Goal: Task Accomplishment & Management: Use online tool/utility

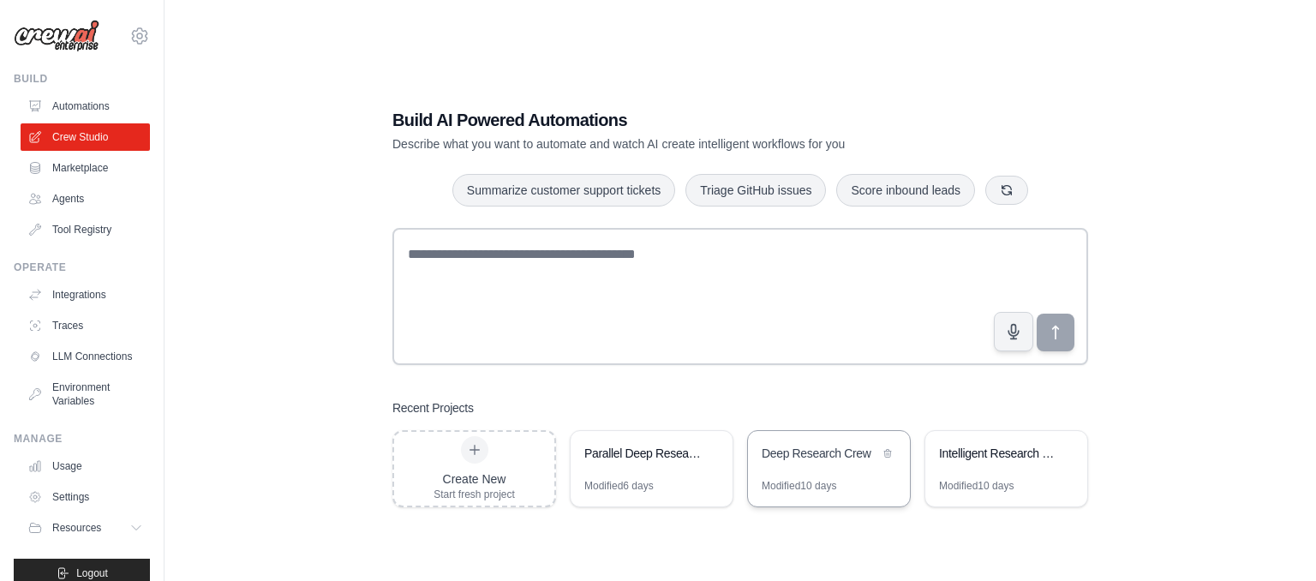
scroll to position [34, 0]
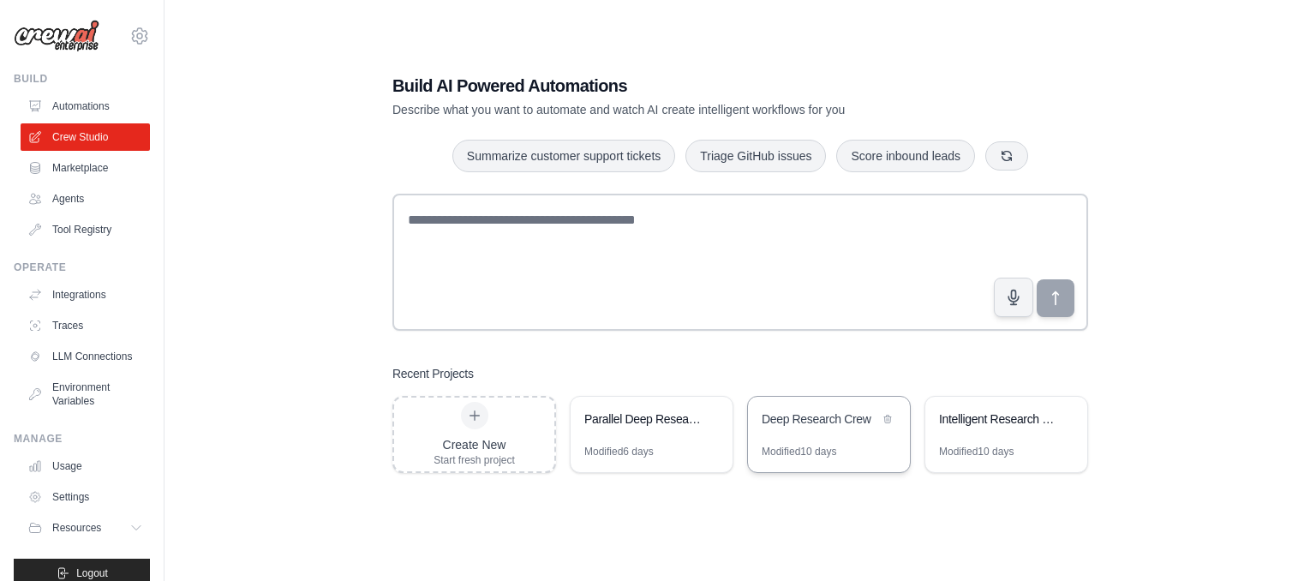
click at [853, 428] on div "Deep Research Crew" at bounding box center [820, 420] width 117 height 21
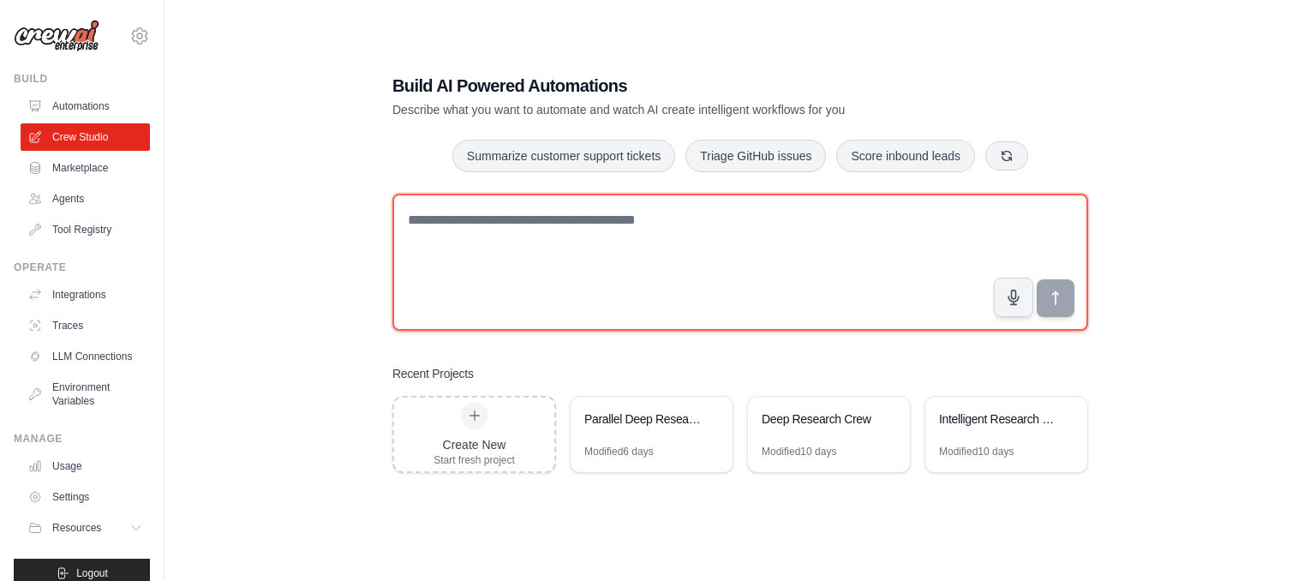
click at [799, 290] on textarea at bounding box center [740, 262] width 696 height 137
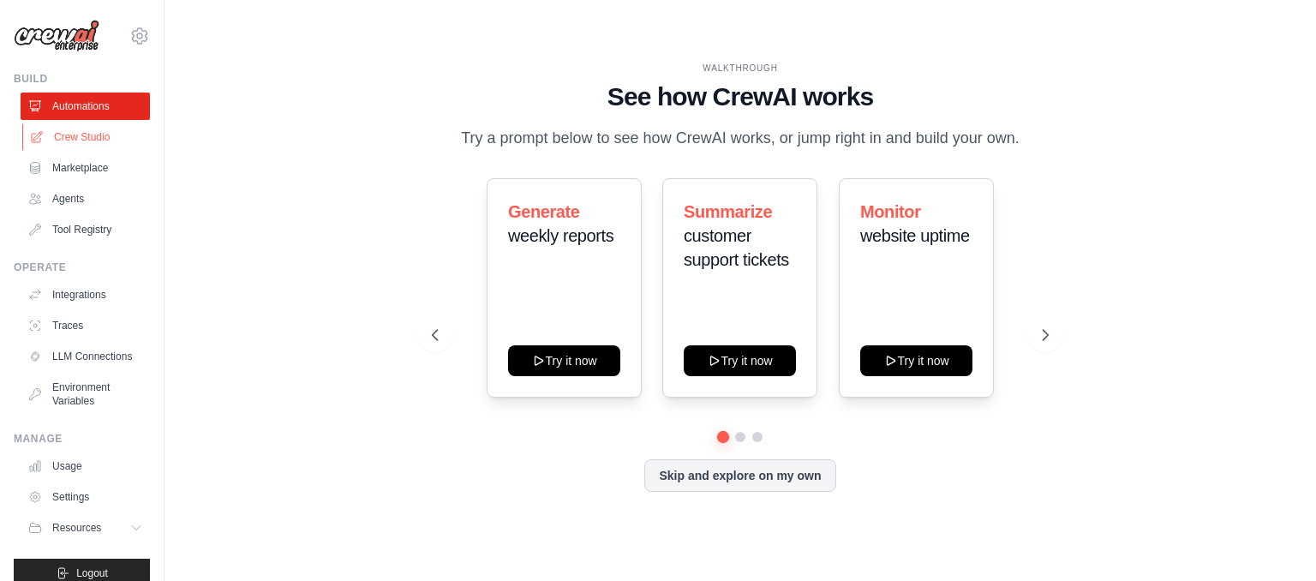
click at [111, 134] on link "Crew Studio" at bounding box center [86, 136] width 129 height 27
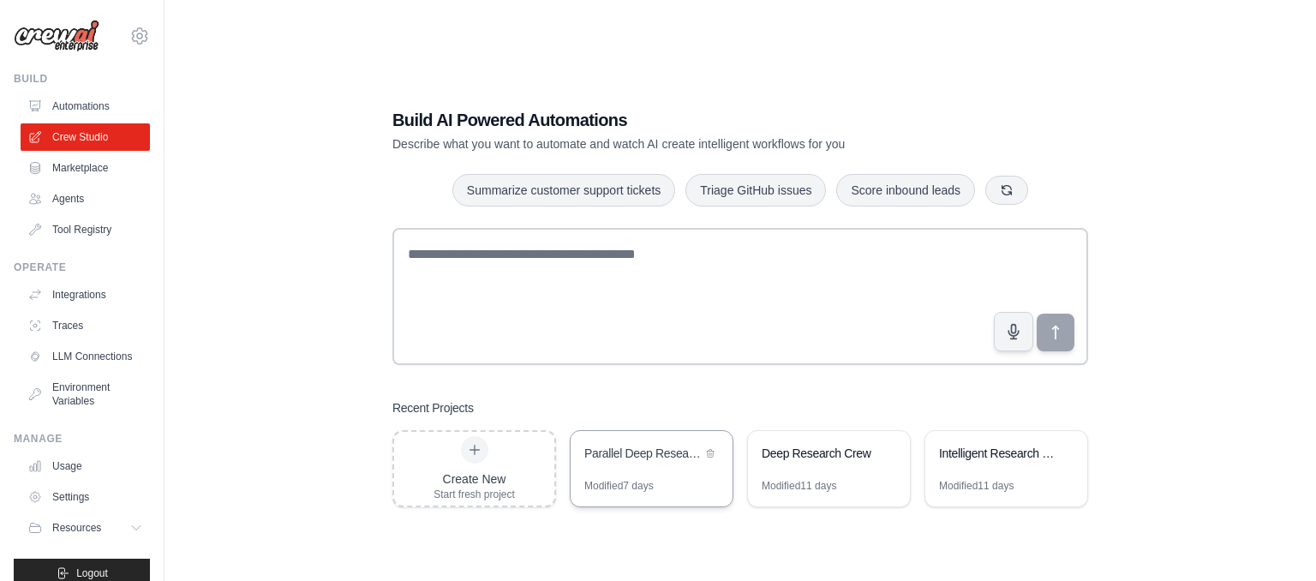
click at [694, 470] on div "Parallel Deep Research Crew" at bounding box center [652, 455] width 162 height 48
click at [654, 487] on div "Modified 7 days" at bounding box center [618, 486] width 69 height 14
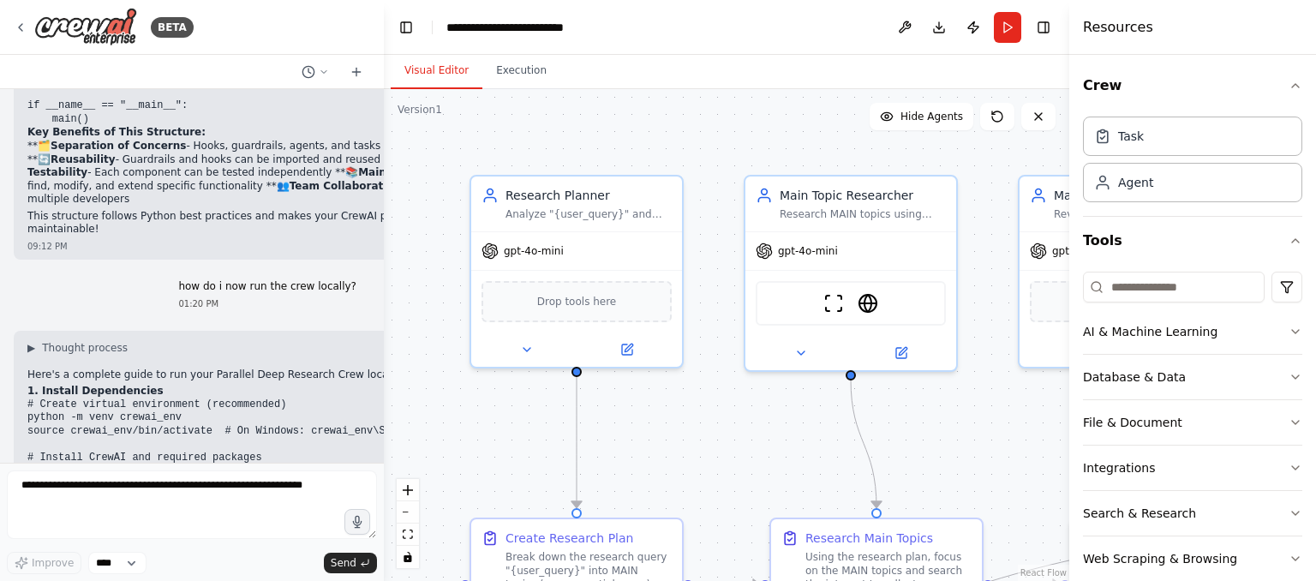
scroll to position [15914, 0]
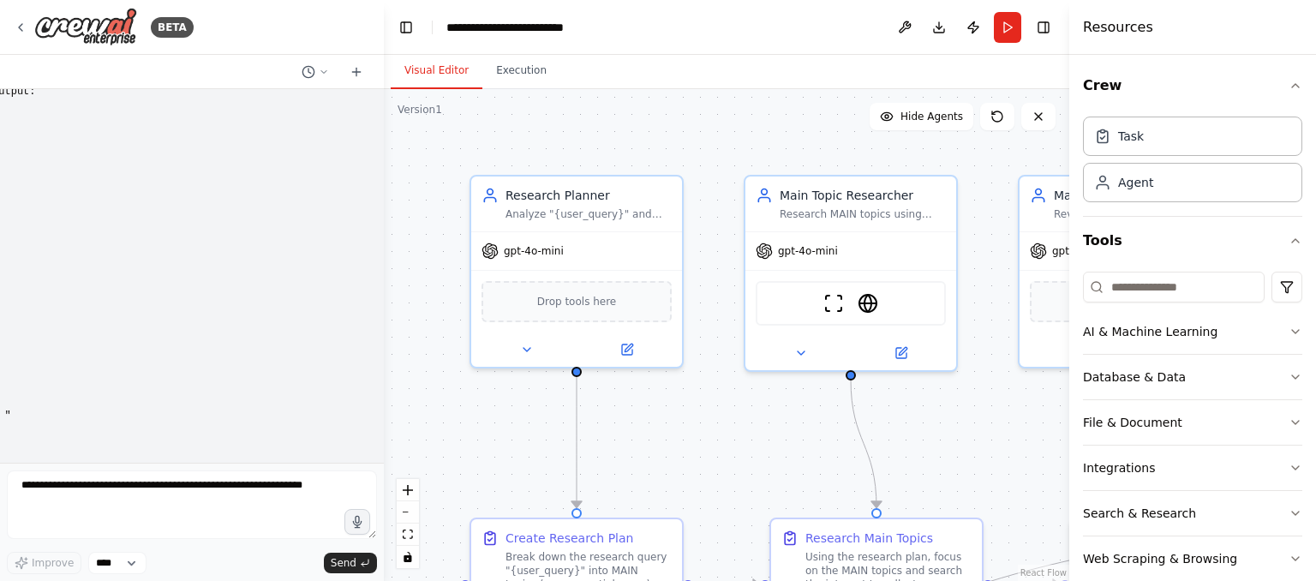
scroll to position [10228, 0]
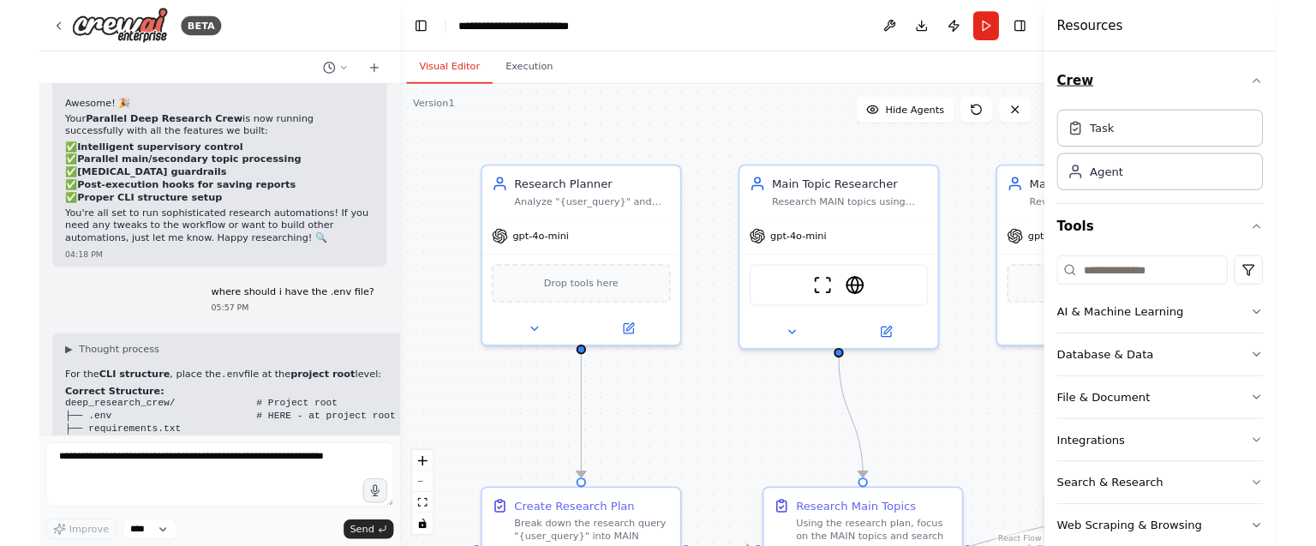
scroll to position [22913, 0]
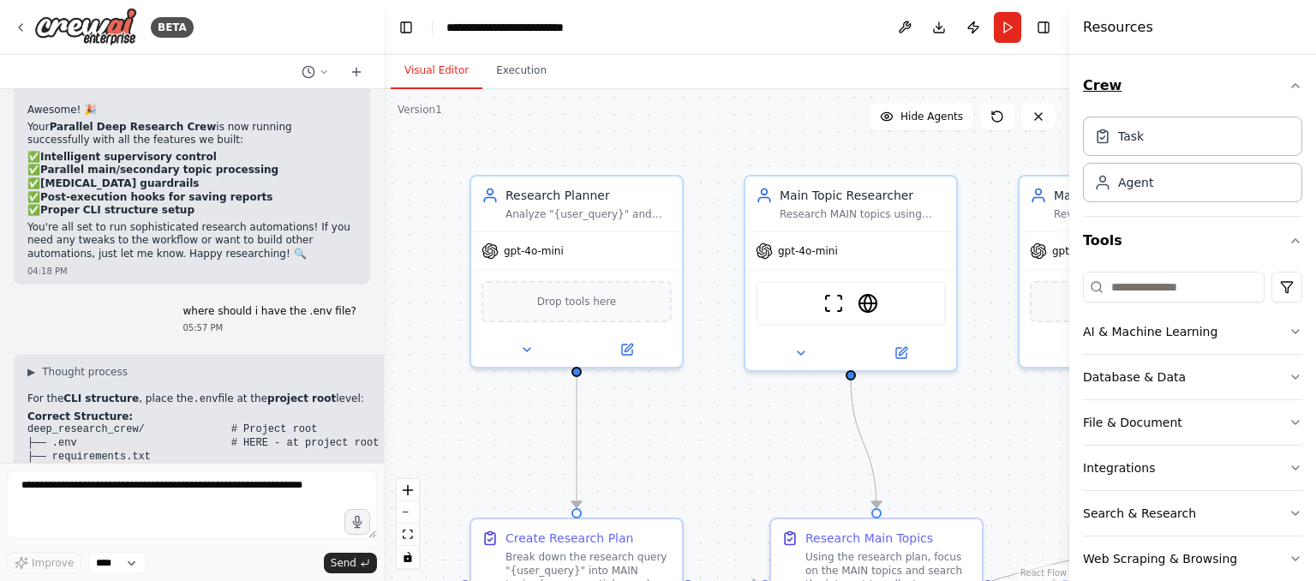
click at [1289, 85] on button "Crew" at bounding box center [1192, 86] width 219 height 48
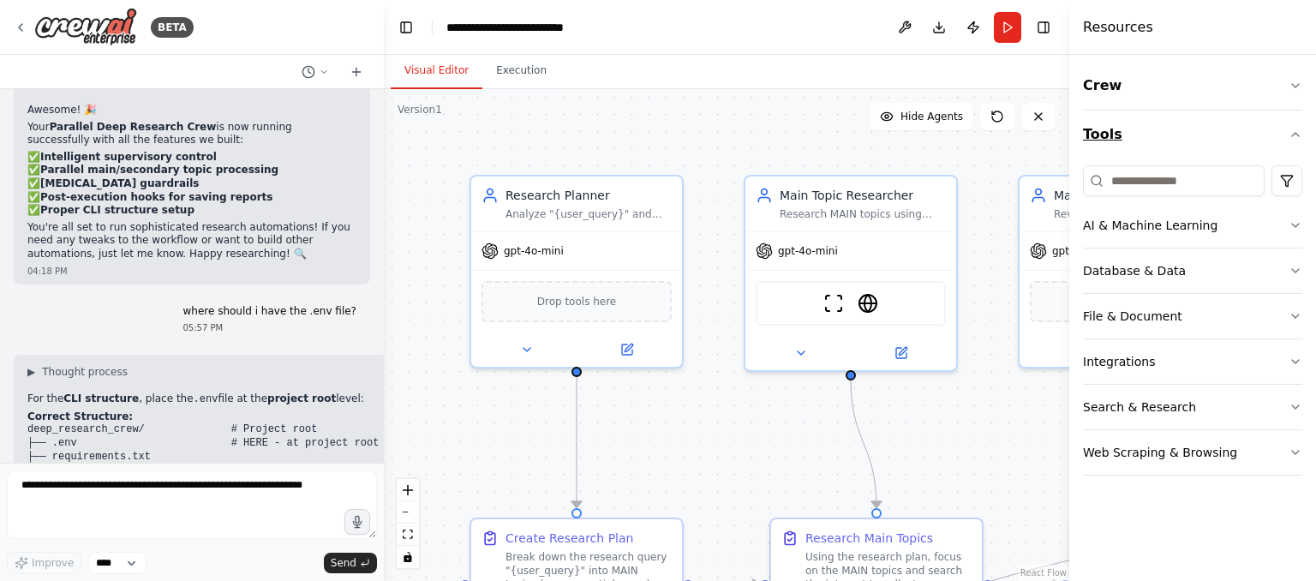
click at [1292, 129] on icon "button" at bounding box center [1296, 135] width 14 height 14
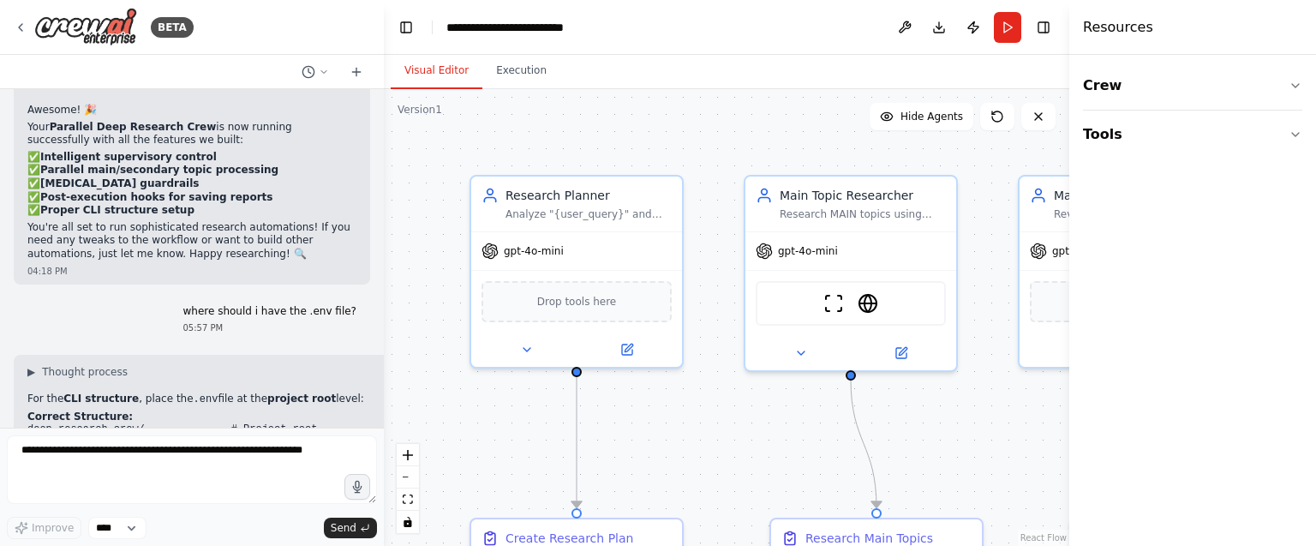
scroll to position [10337, 0]
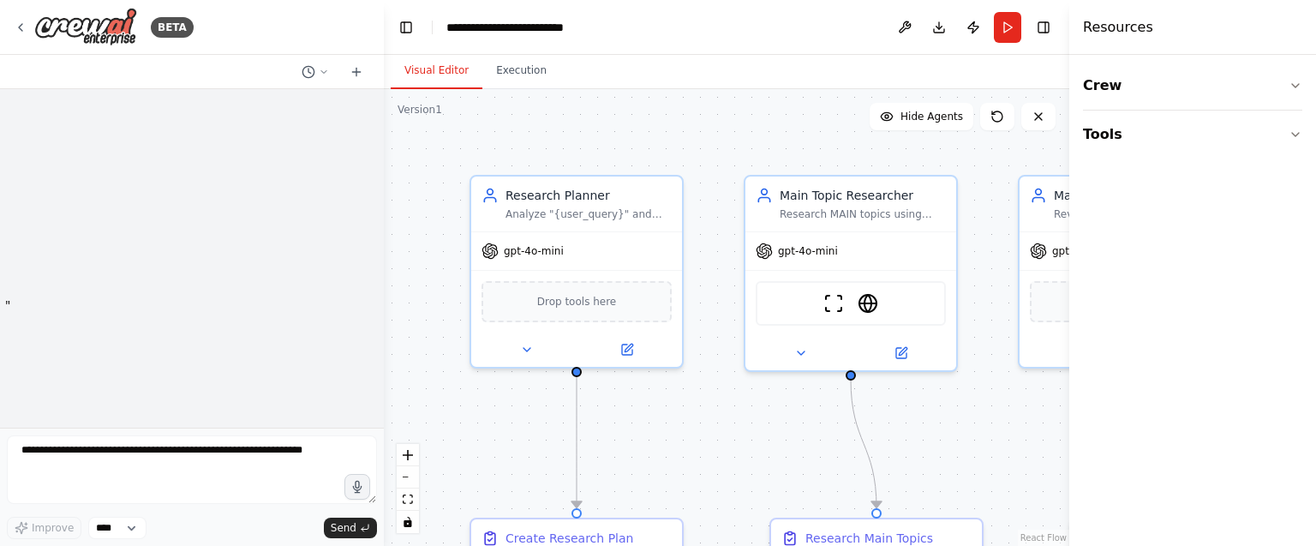
drag, startPoint x: 0, startPoint y: 399, endPoint x: 219, endPoint y: 368, distance: 221.5
click at [219, 368] on div "BETA Hello! I'm the CrewAI assistant. What kind of automation do you want to bu…" at bounding box center [192, 273] width 384 height 546
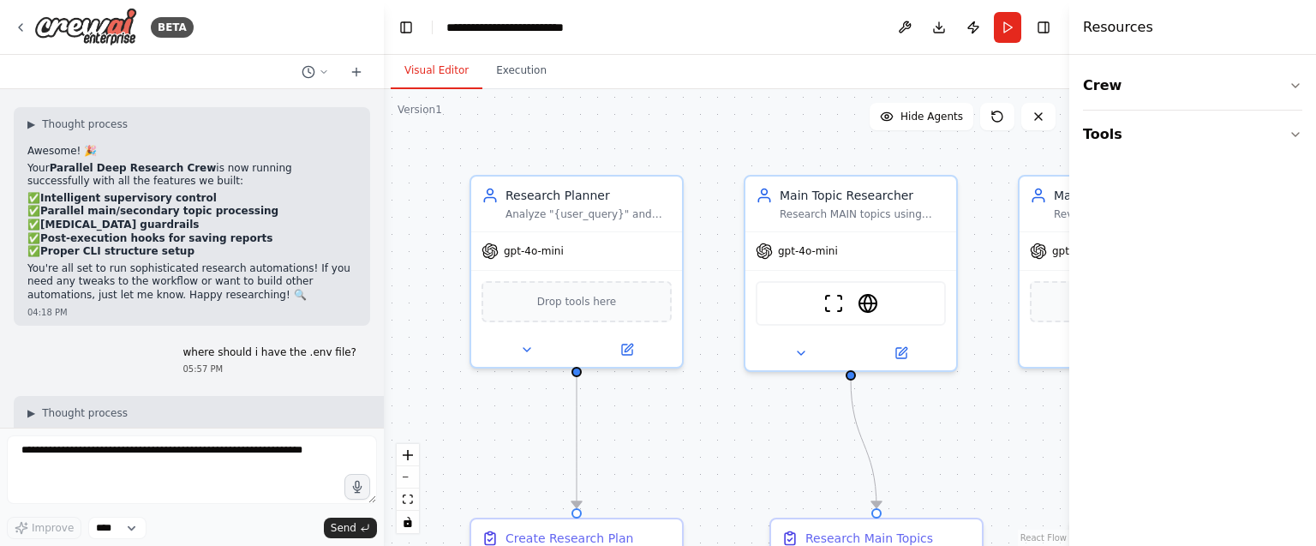
scroll to position [22949, 0]
